Goal: Share content

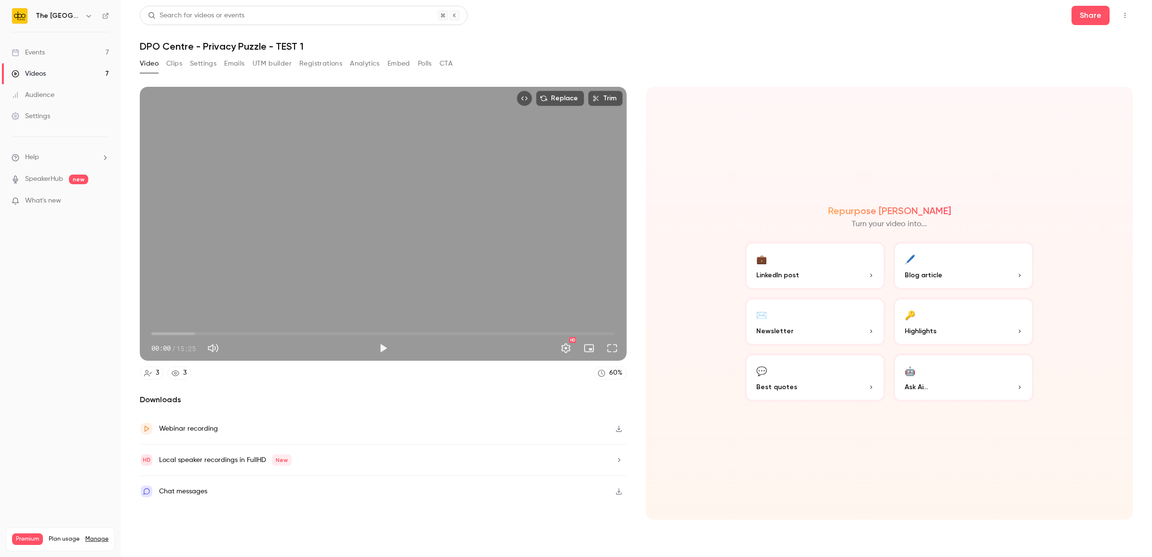
click at [39, 56] on div "Events" at bounding box center [28, 53] width 33 height 10
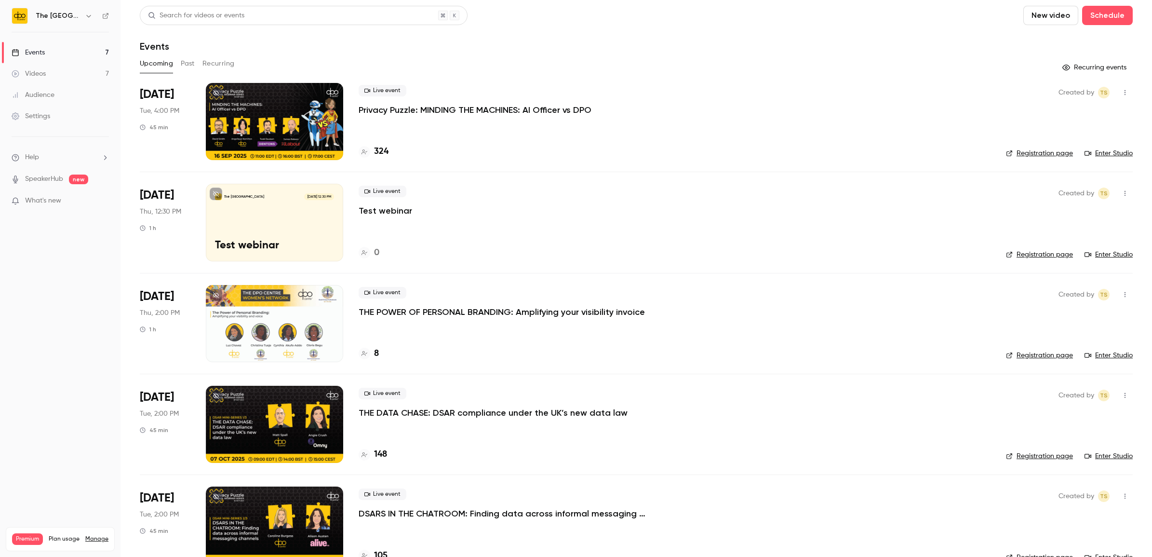
click at [428, 103] on div "Live event Privacy Puzzle: MINDING THE MACHINES: AI Officer vs DPO" at bounding box center [675, 100] width 632 height 31
click at [429, 107] on p "Privacy Puzzle: MINDING THE MACHINES: AI Officer vs DPO" at bounding box center [475, 110] width 233 height 12
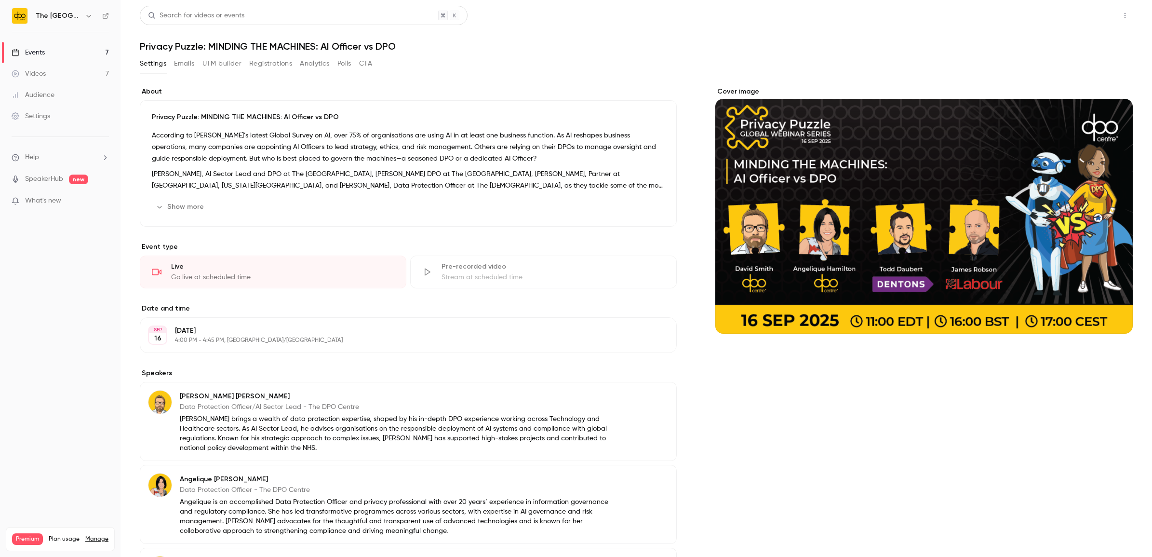
click at [1075, 13] on button "Share" at bounding box center [1091, 15] width 38 height 19
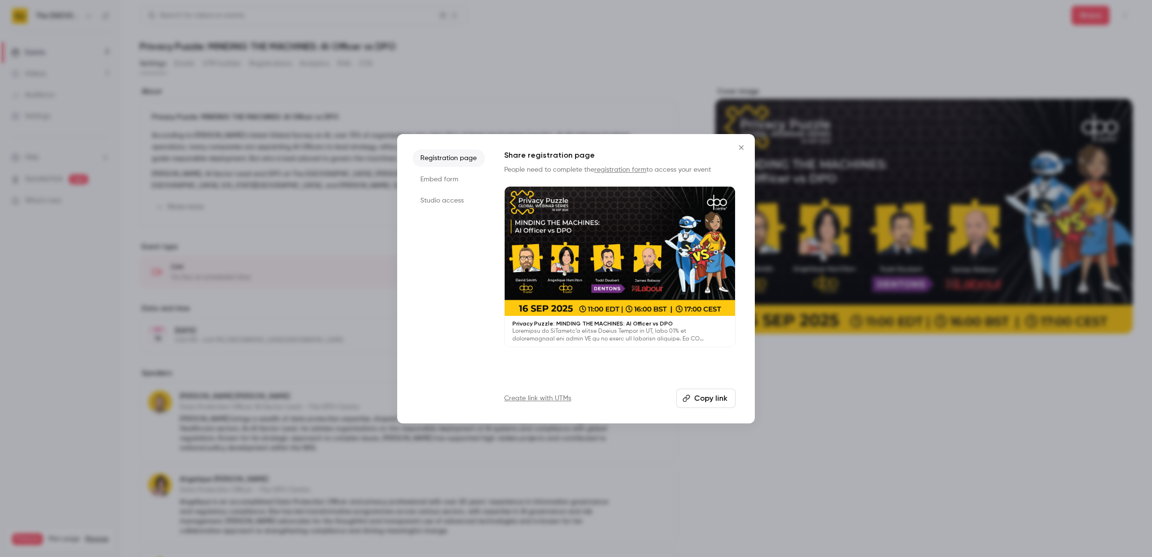
click at [435, 206] on li "Studio access" at bounding box center [449, 200] width 72 height 17
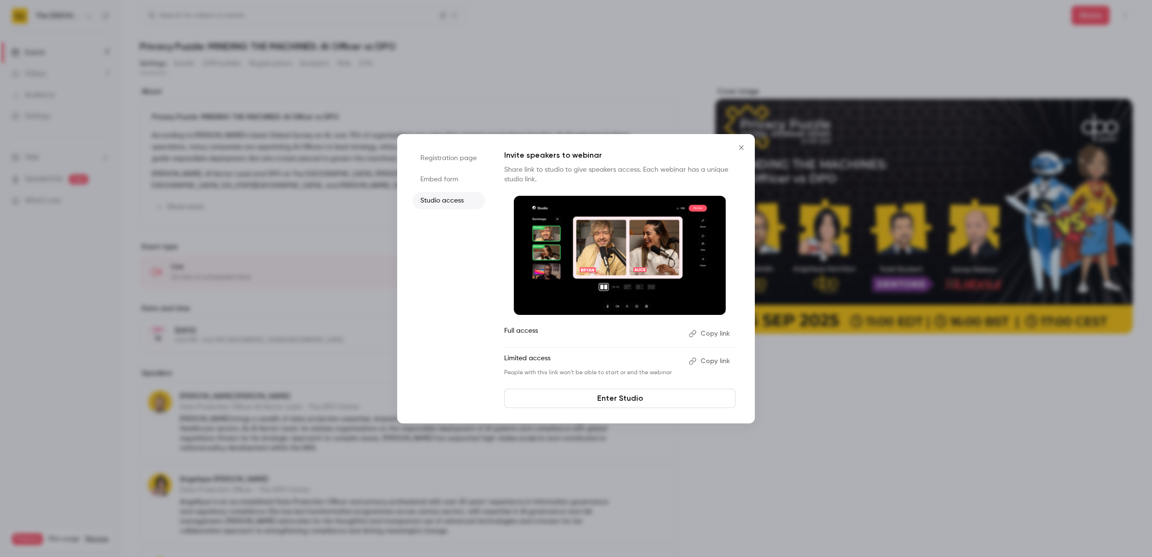
click at [724, 333] on button "Copy link" at bounding box center [710, 333] width 51 height 15
click at [721, 331] on button "Copy link" at bounding box center [710, 333] width 51 height 15
click at [632, 403] on link "Enter Studio" at bounding box center [619, 398] width 231 height 19
click at [738, 148] on icon "Close" at bounding box center [742, 148] width 12 height 8
